Goal: Complete application form

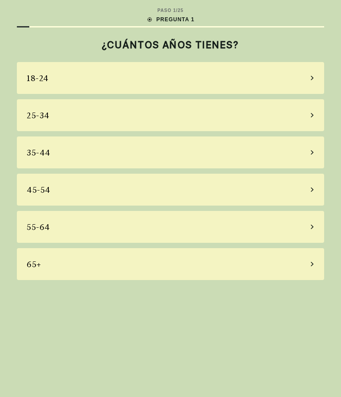
click at [69, 258] on div "65+" at bounding box center [170, 264] width 307 height 32
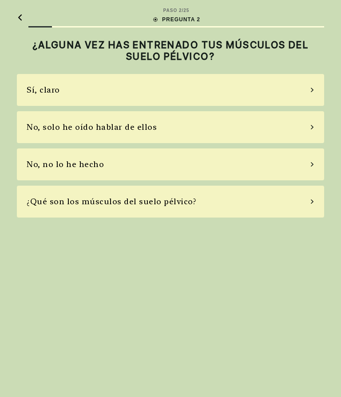
click at [99, 164] on div "No, no lo he hecho" at bounding box center [65, 164] width 77 height 12
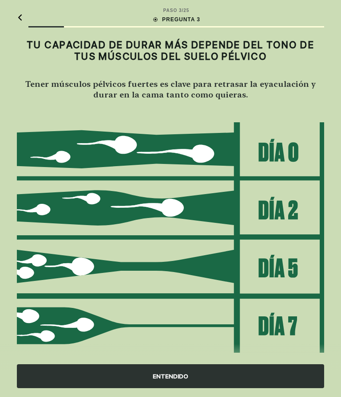
click at [172, 378] on div "ENTENDIDO" at bounding box center [170, 377] width 307 height 24
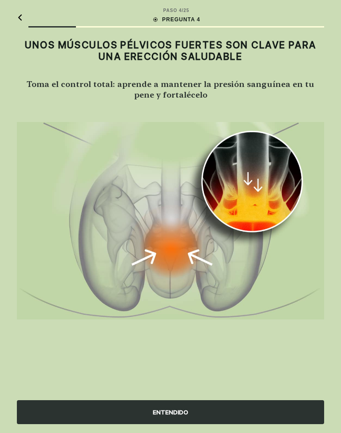
click at [172, 397] on div "ENTENDIDO" at bounding box center [170, 412] width 307 height 24
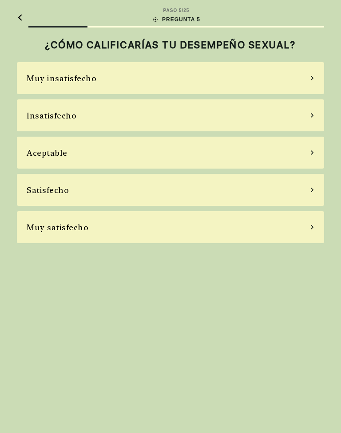
click at [119, 154] on div "Aceptable" at bounding box center [170, 153] width 307 height 32
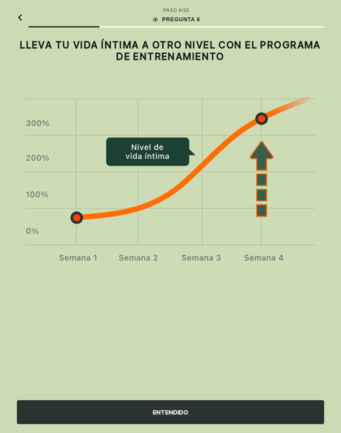
click at [174, 397] on div "ENTENDIDO" at bounding box center [170, 412] width 307 height 24
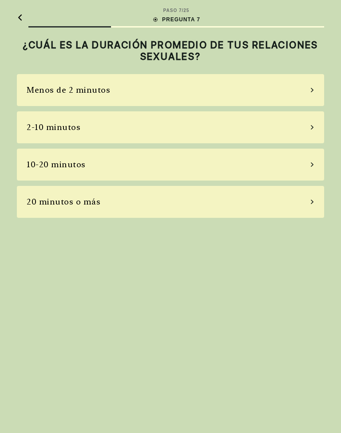
click at [21, 15] on icon at bounding box center [20, 17] width 4 height 6
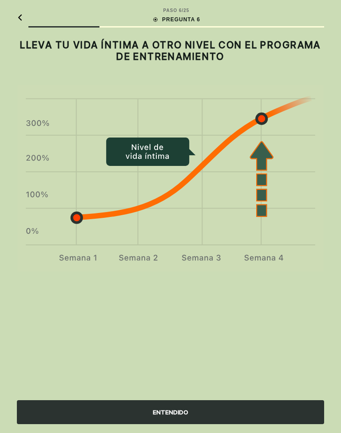
click at [22, 16] on icon at bounding box center [20, 17] width 6 height 7
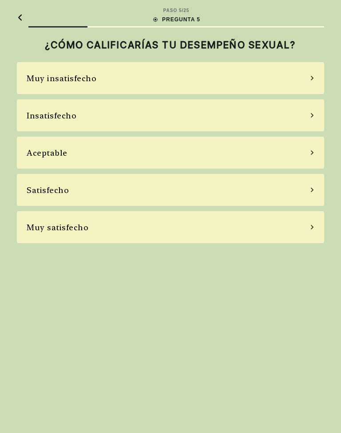
click at [22, 16] on icon at bounding box center [20, 17] width 6 height 7
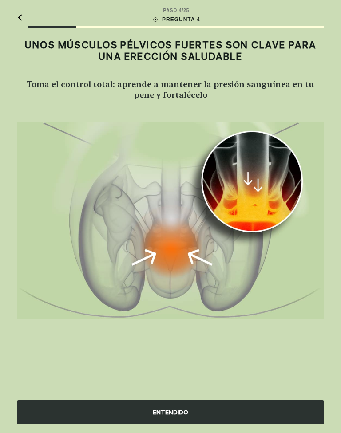
click at [20, 16] on icon at bounding box center [20, 17] width 4 height 6
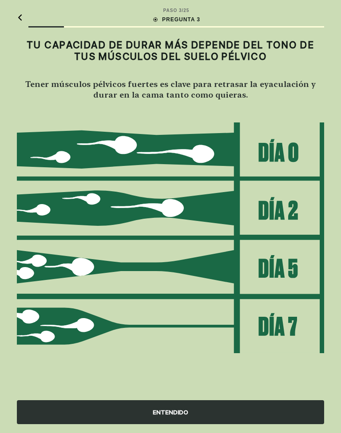
click at [20, 17] on icon at bounding box center [20, 17] width 6 height 7
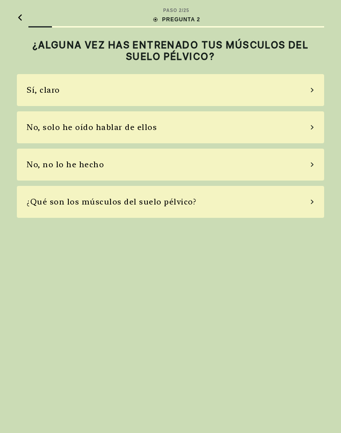
click at [20, 16] on icon at bounding box center [20, 17] width 6 height 7
